Goal: Task Accomplishment & Management: Manage account settings

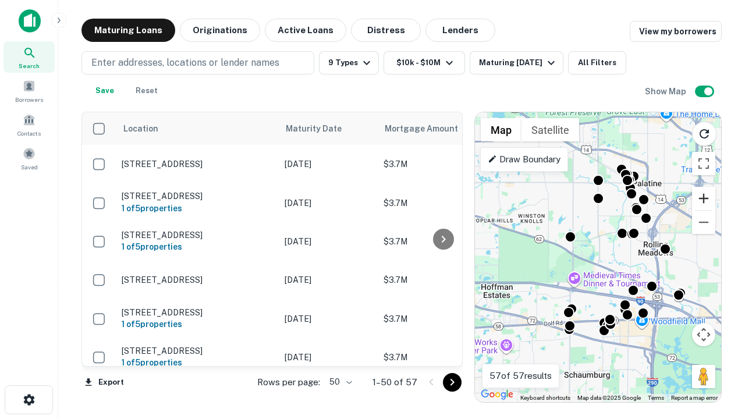
click at [704, 198] on button "Zoom in" at bounding box center [703, 198] width 23 height 23
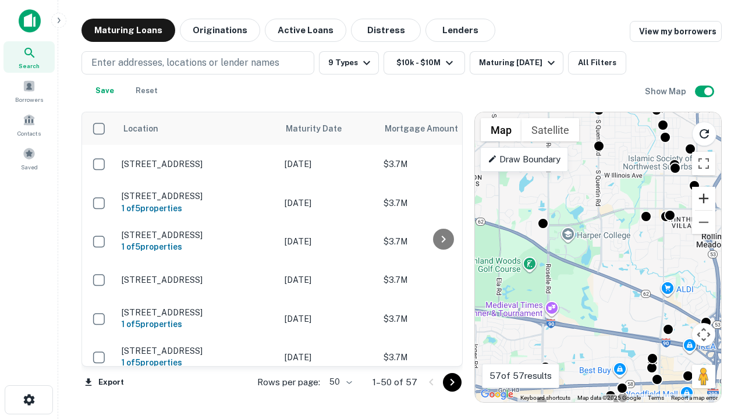
click at [704, 198] on button "Zoom in" at bounding box center [703, 198] width 23 height 23
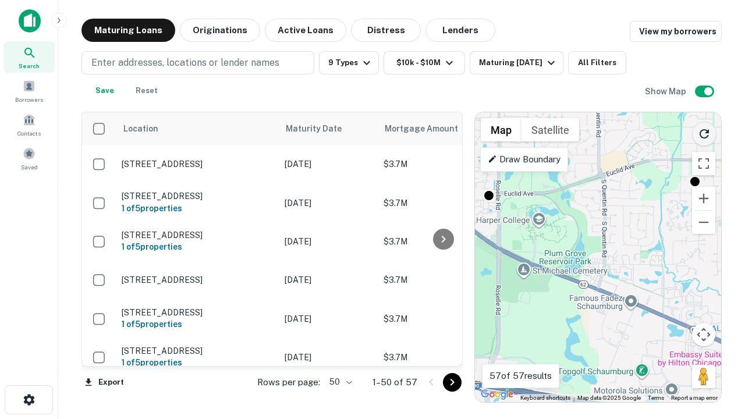
click at [704, 132] on icon "Reload search area" at bounding box center [704, 134] width 14 height 14
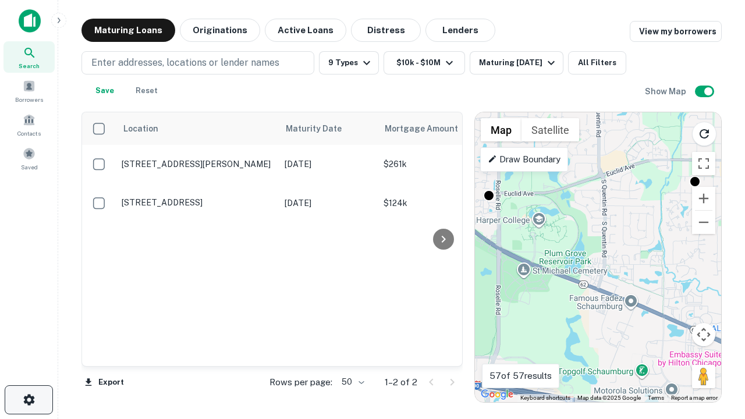
click at [29, 400] on icon "button" at bounding box center [29, 400] width 14 height 14
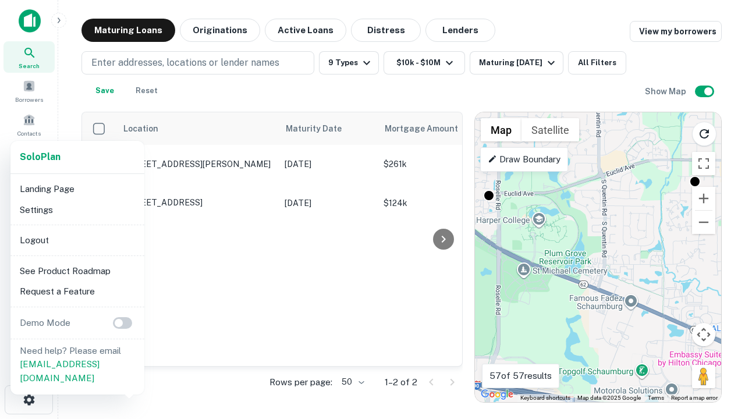
click at [77, 240] on li "Logout" at bounding box center [77, 240] width 125 height 21
